Goal: Task Accomplishment & Management: Manage account settings

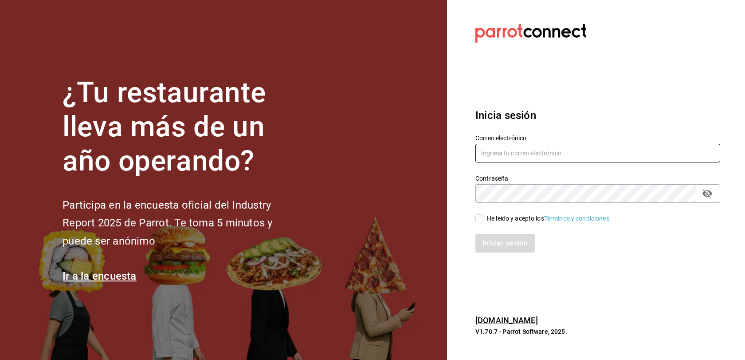
type input "multiuser@adamanta.com"
click at [491, 221] on div "He leído y acepto los Términos y condiciones." at bounding box center [549, 218] width 124 height 9
click at [484, 221] on input "He leído y acepto los Términos y condiciones." at bounding box center [480, 218] width 8 height 8
checkbox input "true"
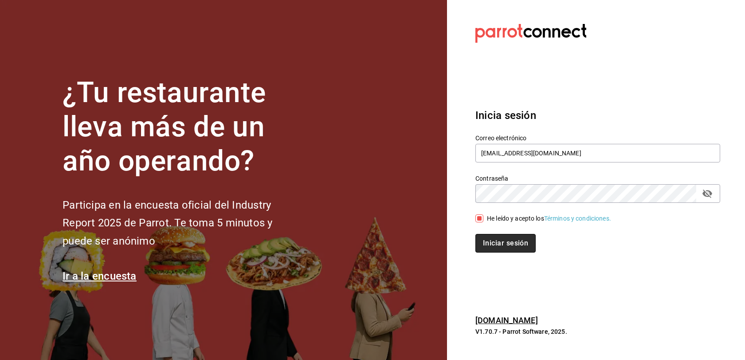
click at [491, 244] on button "Iniciar sesión" at bounding box center [506, 243] width 60 height 19
